Goal: Task Accomplishment & Management: Complete application form

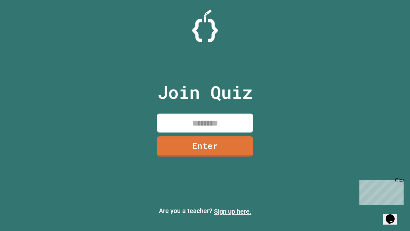
click at [233, 211] on link "Sign up here." at bounding box center [233, 211] width 38 height 8
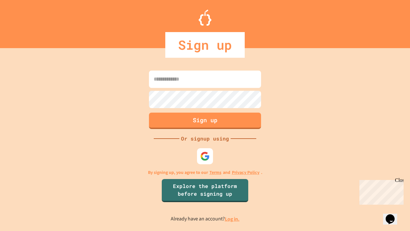
click at [233, 219] on link "Log in." at bounding box center [232, 219] width 15 height 7
